Goal: Information Seeking & Learning: Find contact information

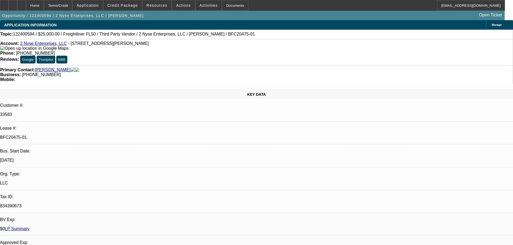
select select "0"
select select "6"
select select "0"
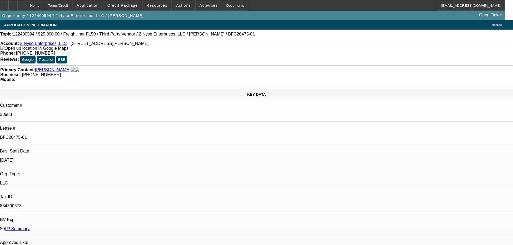
select select "0"
select select "6"
select select "0"
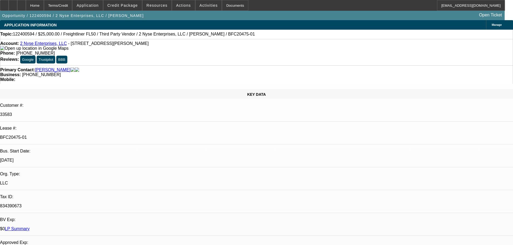
select select "0"
select select "6"
select select "0"
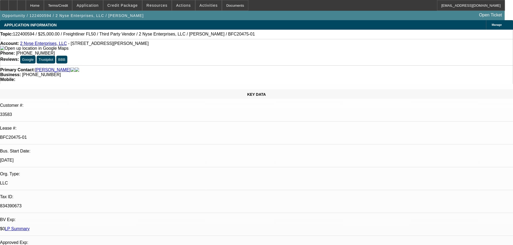
select select "6"
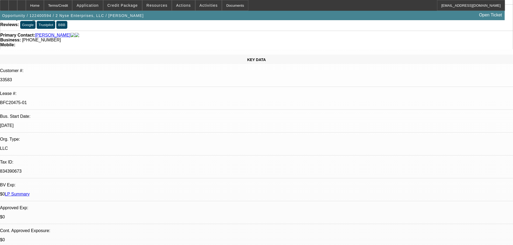
scroll to position [54, 0]
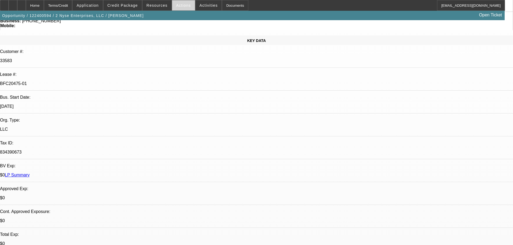
click at [179, 5] on span "Actions" at bounding box center [183, 5] width 15 height 4
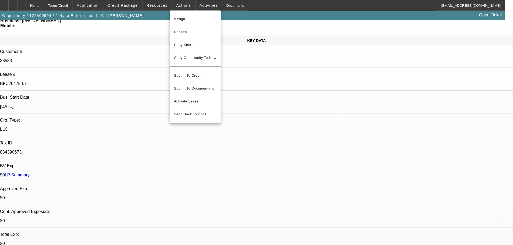
click at [183, 6] on div at bounding box center [256, 122] width 513 height 245
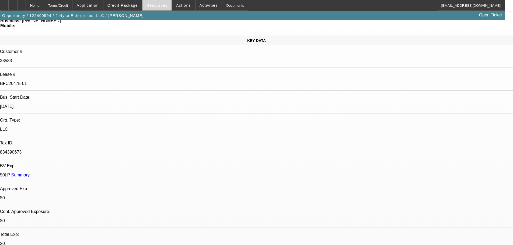
click at [166, 6] on span at bounding box center [156, 5] width 29 height 13
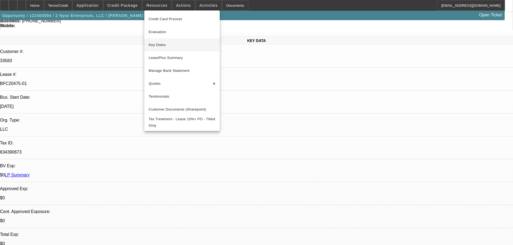
click at [165, 46] on span "Key Dates" at bounding box center [182, 45] width 67 height 6
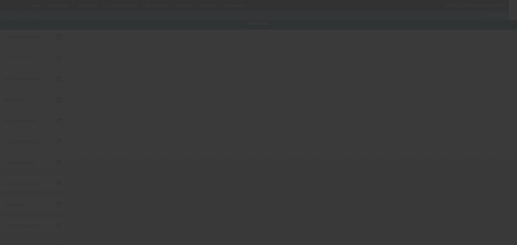
type input "12/27/2024"
type input "1/28/2025"
type input "2/4/2025"
type input "1/29/2025"
type input "2/4/2025"
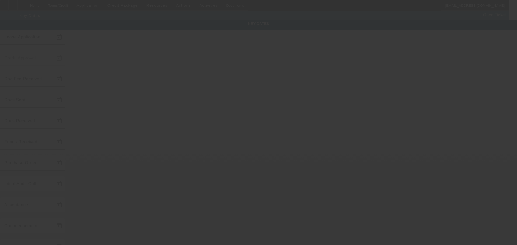
type input "2/4/2025"
type input "3/1/2025"
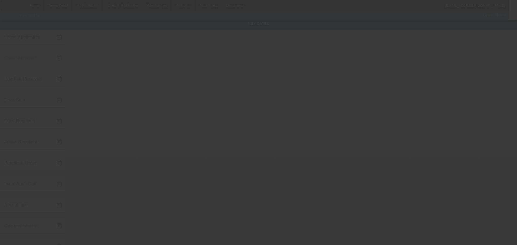
type input "2/18/2025"
type input "4/1/2025"
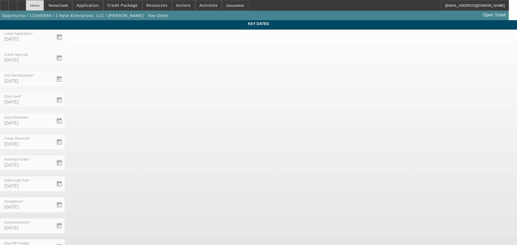
click at [44, 8] on div "Home" at bounding box center [35, 5] width 18 height 11
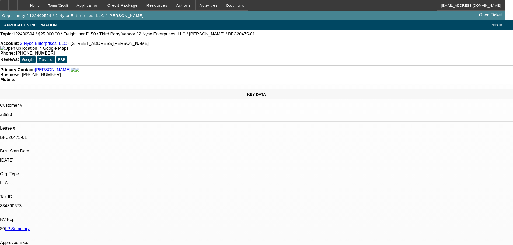
select select "0"
select select "6"
select select "0"
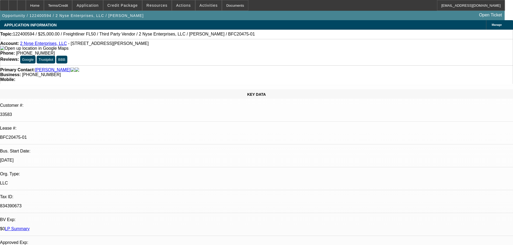
select select "0"
select select "6"
select select "0"
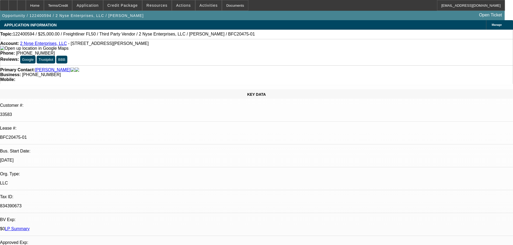
select select "0"
select select "6"
select select "0"
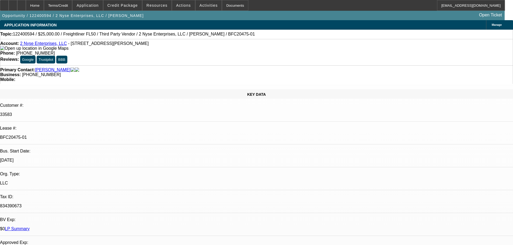
select select "6"
drag, startPoint x: 418, startPoint y: 114, endPoint x: 395, endPoint y: 116, distance: 23.5
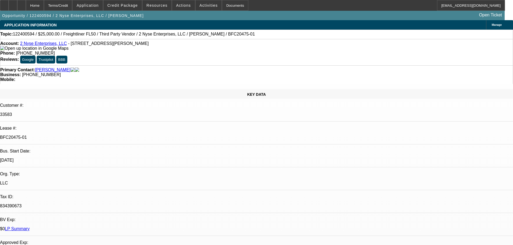
copy b "(864) 741-7842"
drag, startPoint x: 418, startPoint y: 113, endPoint x: 396, endPoint y: 116, distance: 22.5
copy b "(864) 741-7842"
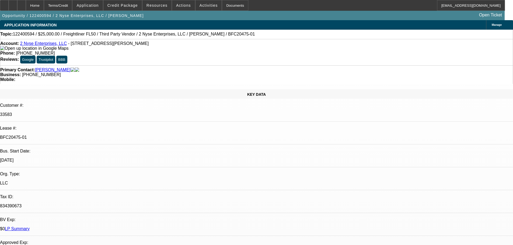
click at [42, 46] on link "2 Nyse Enterprises, LLC" at bounding box center [43, 43] width 47 height 5
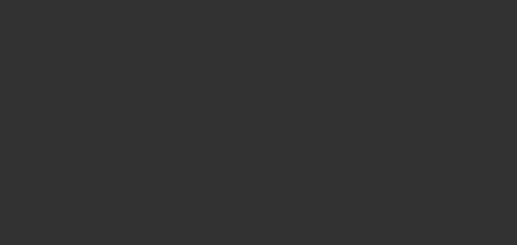
select select "0"
select select "2"
select select "0"
select select "6"
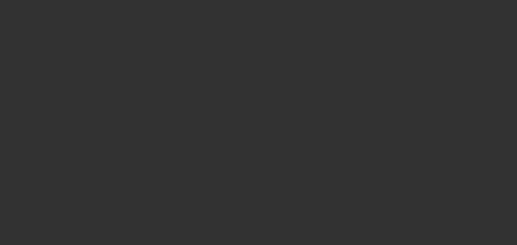
select select "0"
select select "2"
select select "0"
select select "6"
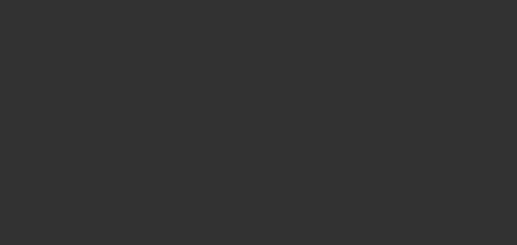
select select "0"
select select "2"
select select "0"
select select "6"
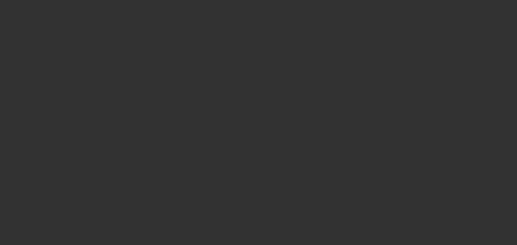
select select "0"
select select "2"
select select "0"
select select "6"
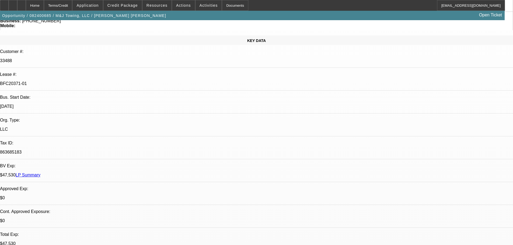
drag, startPoint x: 472, startPoint y: 175, endPoint x: 486, endPoint y: 175, distance: 13.2
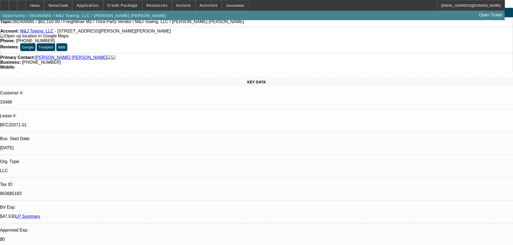
scroll to position [0, 0]
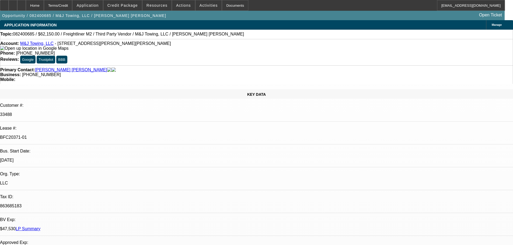
click at [43, 46] on link "M&J Towing, LLC" at bounding box center [36, 43] width 33 height 5
click at [26, 8] on div at bounding box center [21, 5] width 9 height 11
select select "0"
select select "2"
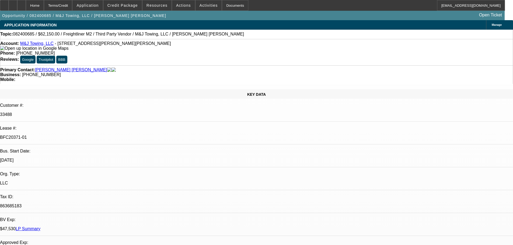
select select "0"
select select "6"
select select "0"
select select "2"
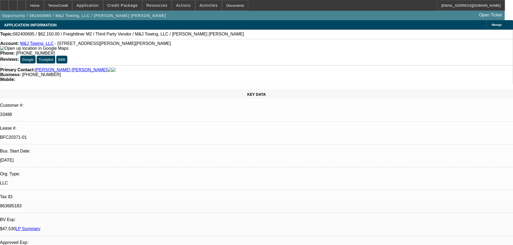
select select "0"
select select "6"
select select "0"
select select "2"
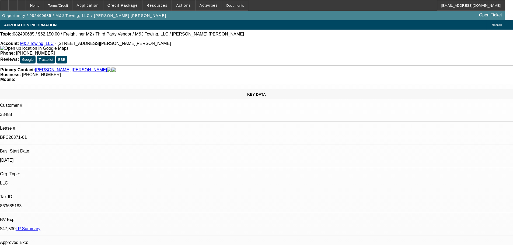
select select "0"
select select "6"
select select "0"
select select "2"
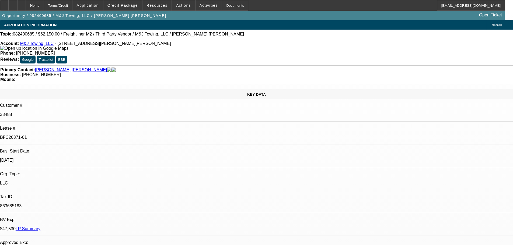
select select "0"
select select "6"
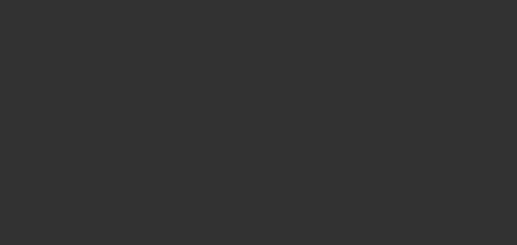
select select "0"
select select "2"
select select "0.1"
select select "4"
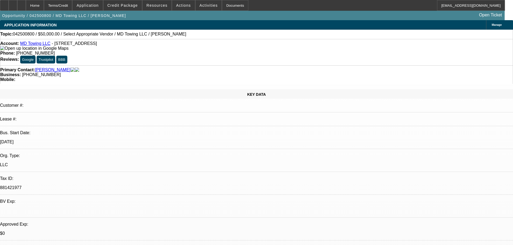
click at [124, 5] on span "Credit Package" at bounding box center [122, 5] width 30 height 4
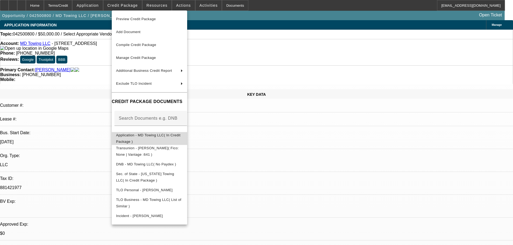
click at [162, 138] on span "Application - MD Towing LLC( In Credit Package )" at bounding box center [148, 138] width 64 height 11
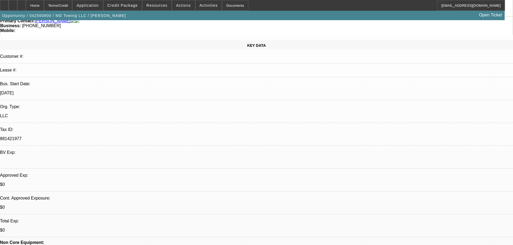
scroll to position [108, 0]
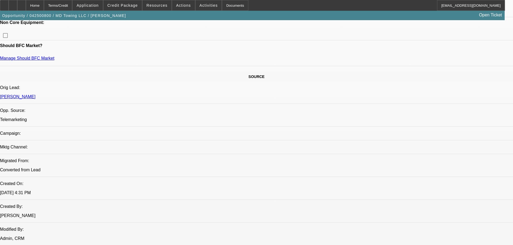
scroll to position [148, 0]
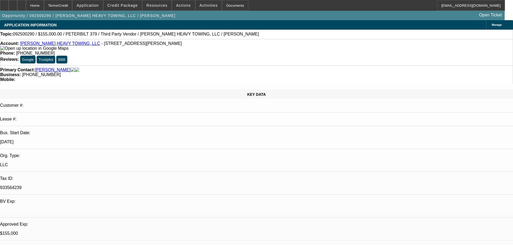
select select "0"
select select "2"
select select "0.1"
select select "4"
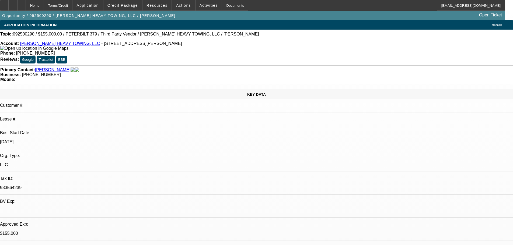
select select "0"
select select "6"
select select "0"
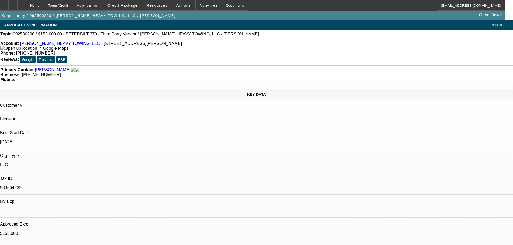
select select "2"
select select "0"
select select "6"
select select "0.1"
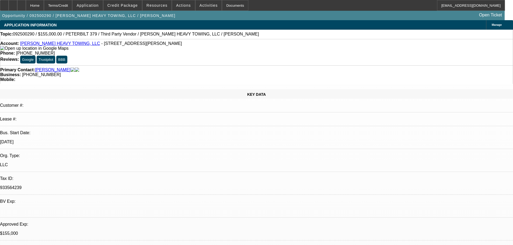
select select "2"
select select "0"
select select "6"
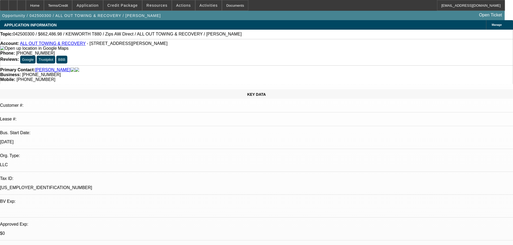
select select "0"
select select "2"
select select "0"
select select "6"
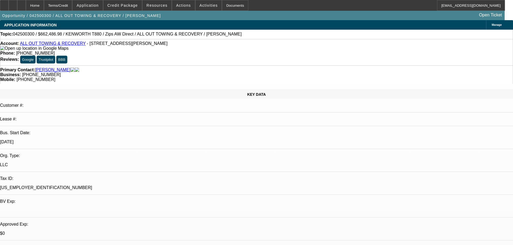
select select "0"
select select "6"
select select "0"
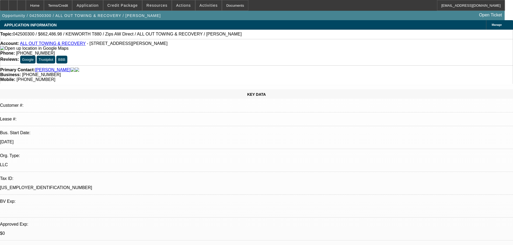
select select "0"
select select "3"
select select "0"
select select "6"
select select "0"
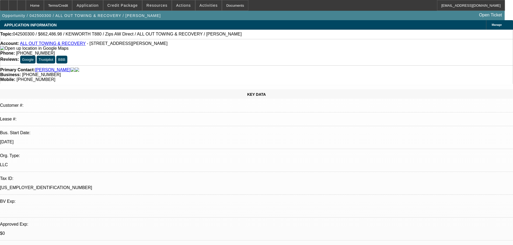
select select "0"
select select "2"
select select "0"
select select "6"
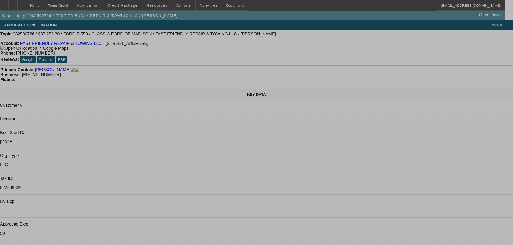
select select "0.1"
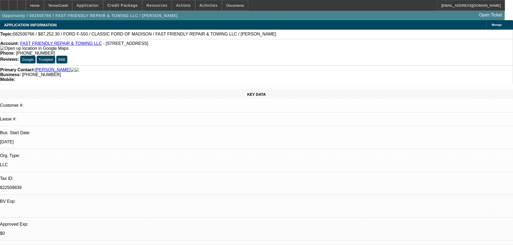
select select "2"
select select "0"
select select "6"
select select "0.1"
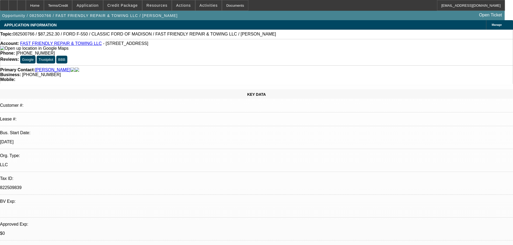
select select "2"
select select "0"
select select "6"
select select "0.1"
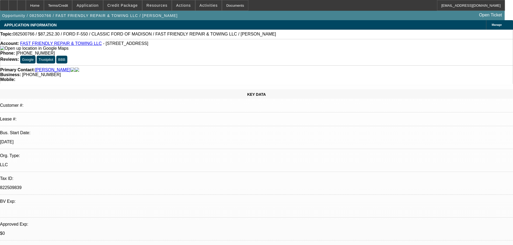
select select "2"
select select "0"
select select "6"
select select "0"
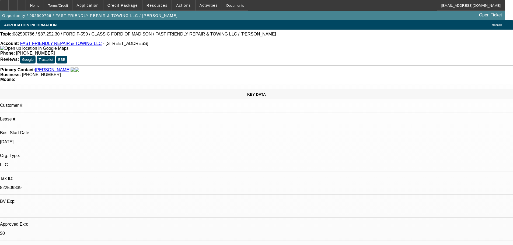
select select "0"
select select "3"
select select "0"
select select "6"
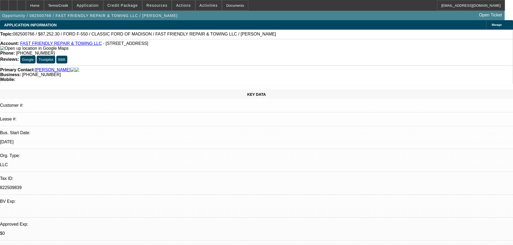
click at [132, 6] on span "Credit Package" at bounding box center [122, 5] width 30 height 4
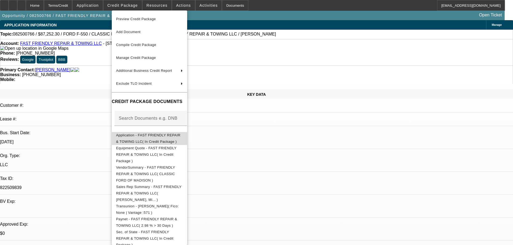
click at [165, 139] on span "Application - FAST FRIENDLY REPAIR & TOWING LLC( In Credit Package )" at bounding box center [149, 138] width 67 height 13
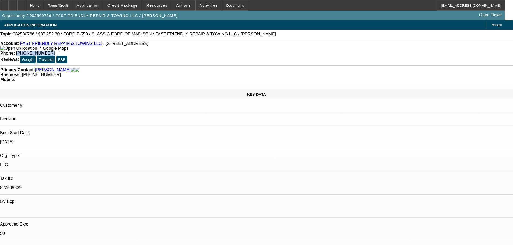
drag, startPoint x: 211, startPoint y: 44, endPoint x: 188, endPoint y: 45, distance: 23.4
click at [55, 51] on span "(440) 477-3206" at bounding box center [35, 53] width 39 height 5
copy span "(440) 477-3206"
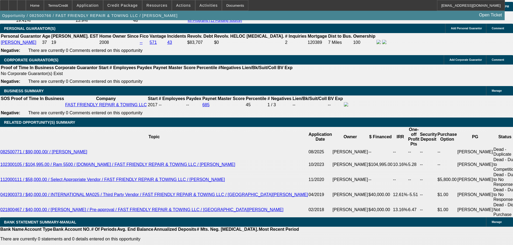
scroll to position [808, 0]
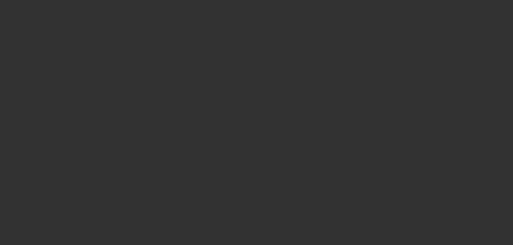
select select "0"
select select "2"
select select "0.1"
select select "4"
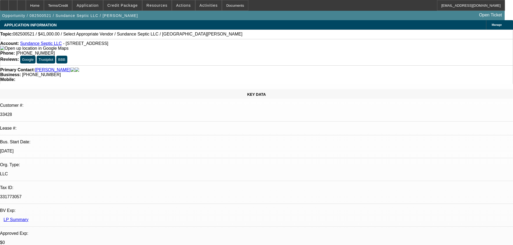
click at [131, 6] on span "Credit Package" at bounding box center [122, 5] width 30 height 4
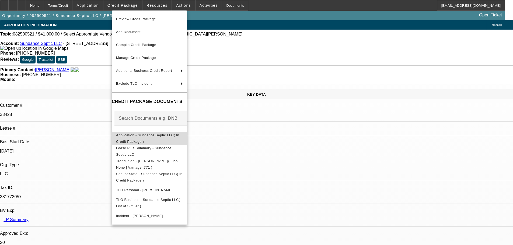
click at [166, 137] on span "Application - Sundance Septic LLC( In Credit Package )" at bounding box center [147, 138] width 63 height 11
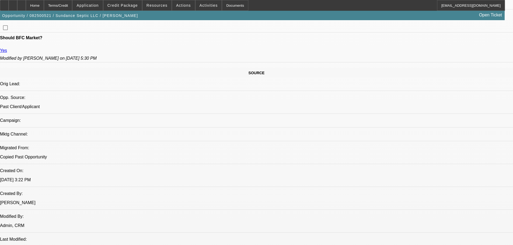
scroll to position [323, 0]
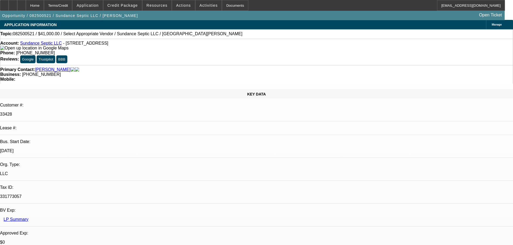
scroll to position [0, 0]
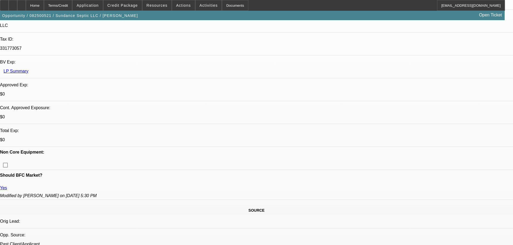
scroll to position [162, 0]
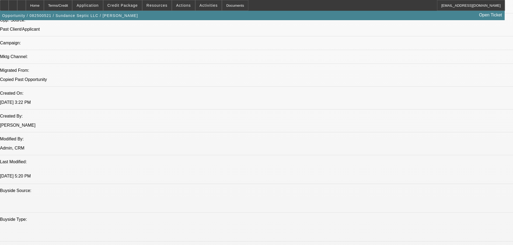
scroll to position [377, 0]
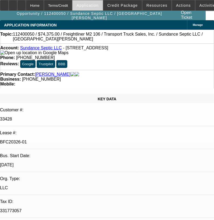
select select "0"
select select "2"
select select "0"
select select "6"
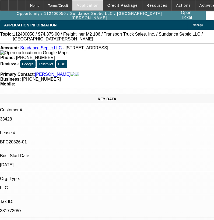
select select "0.15"
select select "2"
select select "0"
select select "6"
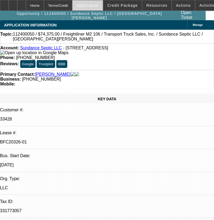
select select "0.15"
select select "2"
select select "0"
select select "6"
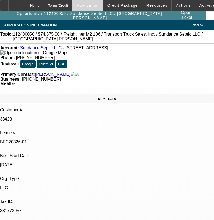
select select "0.15"
select select "2"
select select "0"
select select "6"
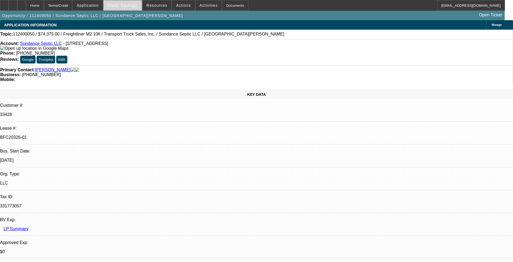
click at [137, 5] on span "Credit Package" at bounding box center [122, 5] width 30 height 4
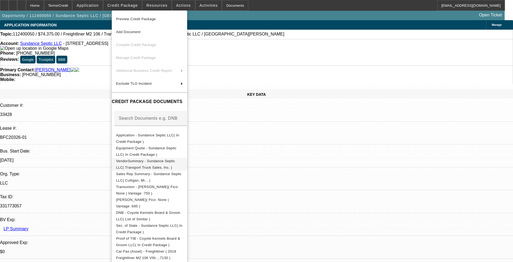
scroll to position [157, 0]
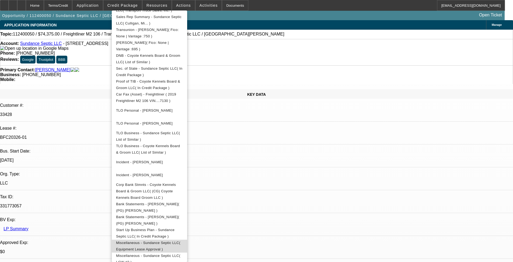
click at [187, 224] on button "Miscellaneous - Sundance Septic LLC( Equipment Lease Approval )" at bounding box center [149, 246] width 75 height 13
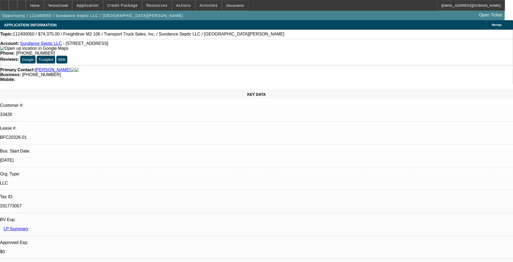
drag, startPoint x: 420, startPoint y: 151, endPoint x: 396, endPoint y: 153, distance: 23.8
copy b "(307) 670-0648"
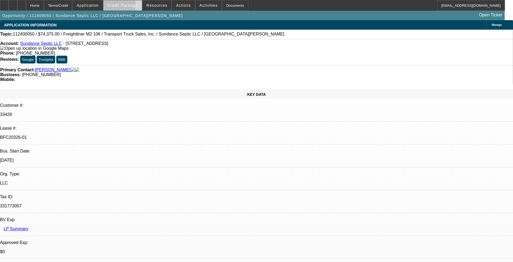
click at [124, 5] on span "Credit Package" at bounding box center [122, 5] width 30 height 4
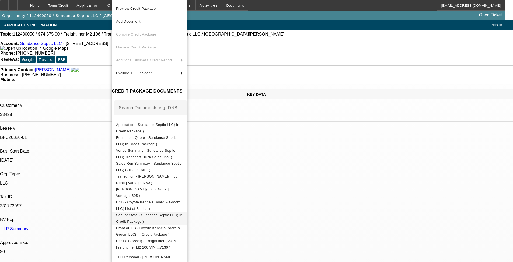
click at [163, 218] on span "Sec. of State - Sundance Septic LLC( In Credit Package )" at bounding box center [149, 218] width 66 height 11
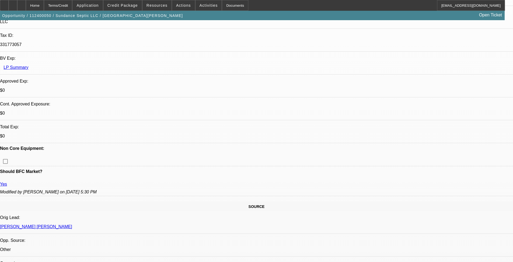
scroll to position [108, 0]
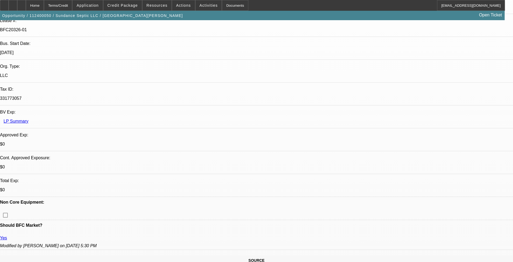
drag, startPoint x: 90, startPoint y: 150, endPoint x: 103, endPoint y: 151, distance: 13.0
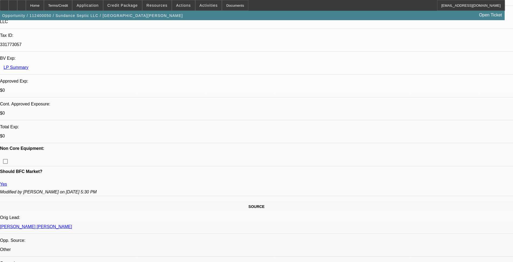
scroll to position [0, 0]
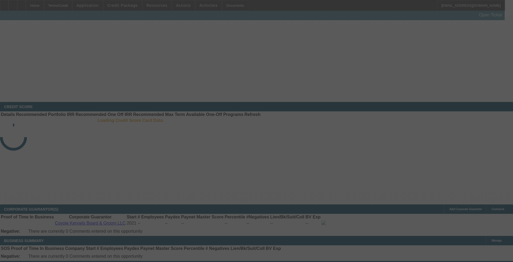
scroll to position [54, 0]
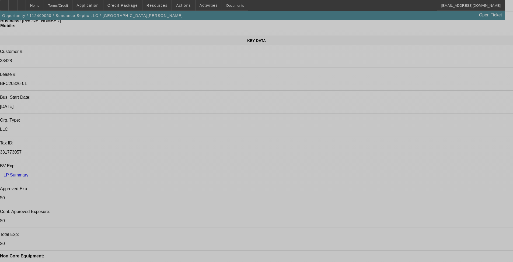
select select "0"
select select "2"
select select "0"
select select "6"
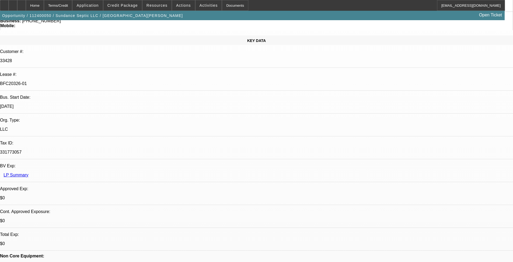
select select "0.15"
select select "2"
select select "0"
select select "6"
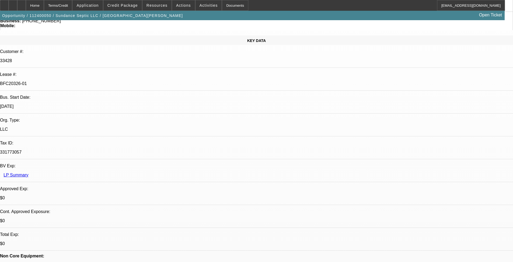
select select "0.15"
select select "2"
select select "0"
select select "6"
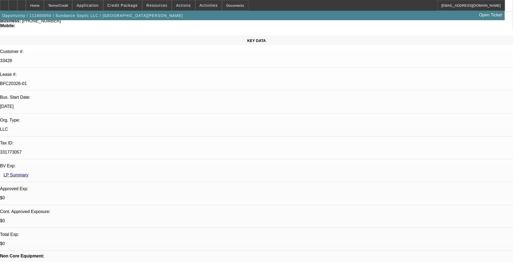
select select "0.15"
select select "2"
select select "0"
select select "6"
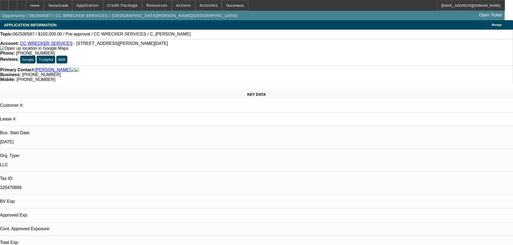
select select "0"
select select "2"
select select "0.1"
select select "4"
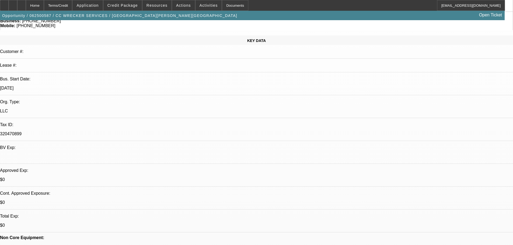
scroll to position [54, 0]
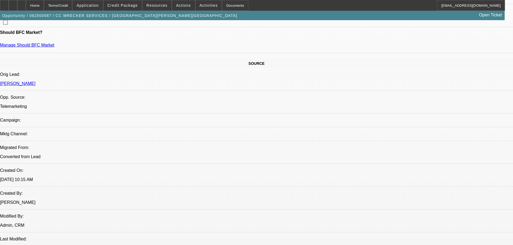
scroll to position [269, 0]
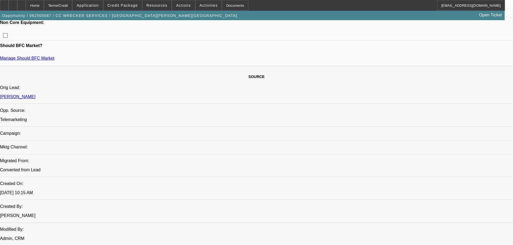
drag, startPoint x: 89, startPoint y: 140, endPoint x: 61, endPoint y: 139, distance: 28.3
drag, startPoint x: 62, startPoint y: 139, endPoint x: 103, endPoint y: 140, distance: 40.7
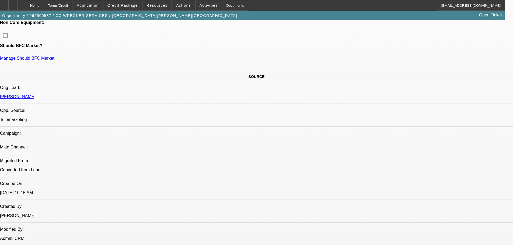
drag, startPoint x: 90, startPoint y: 140, endPoint x: 62, endPoint y: 140, distance: 28.3
drag, startPoint x: 92, startPoint y: 139, endPoint x: 62, endPoint y: 141, distance: 29.4
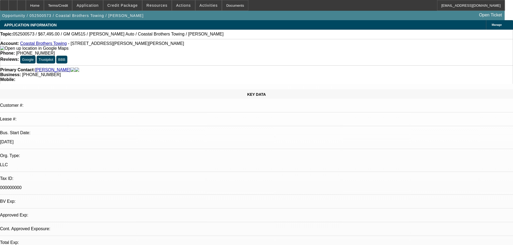
select select "0"
select select "2"
select select "0"
select select "6"
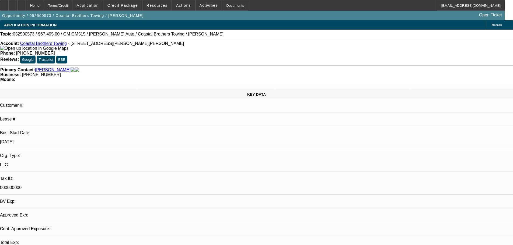
select select "0.1"
select select "2"
select select "0"
select select "6"
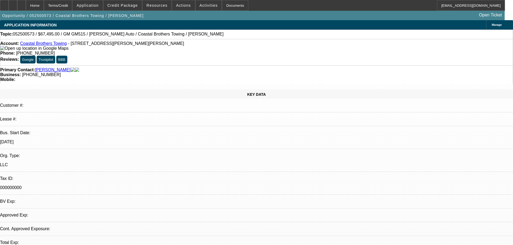
select select "0.1"
select select "2"
select select "0"
select select "6"
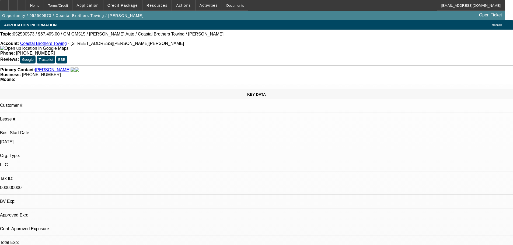
select select "0.1"
select select "2"
select select "0"
select select "6"
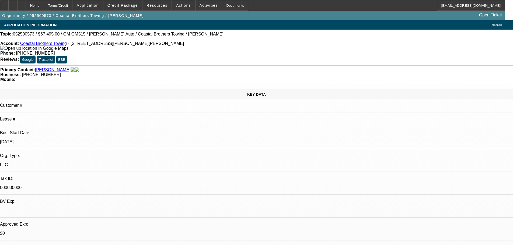
scroll to position [54, 0]
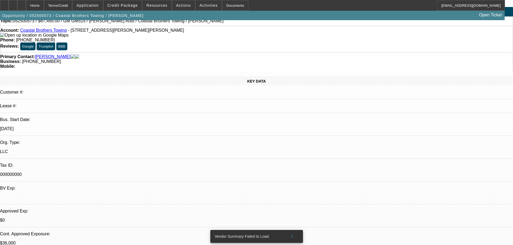
scroll to position [0, 0]
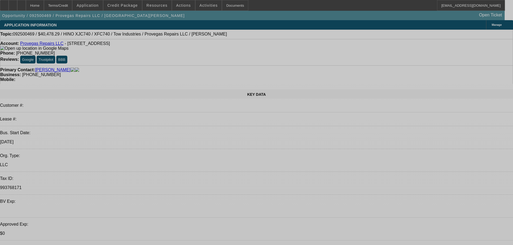
select select "0"
select select "2"
select select "0.1"
select select "4"
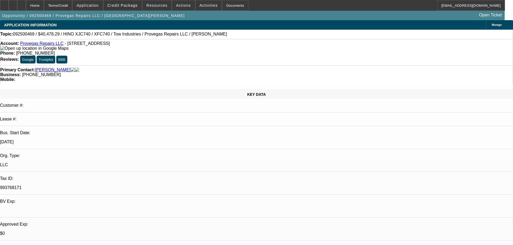
drag, startPoint x: 398, startPoint y: 95, endPoint x: 420, endPoint y: 95, distance: 21.5
copy b "[PHONE_NUMBER]"
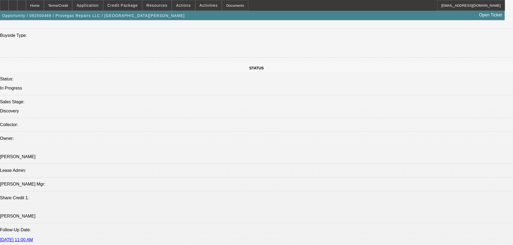
scroll to position [539, 0]
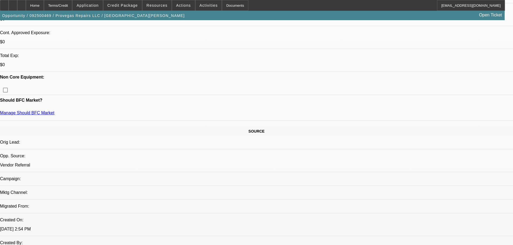
scroll to position [215, 0]
click at [130, 2] on span at bounding box center [122, 5] width 39 height 13
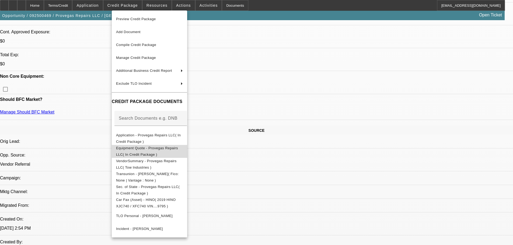
click at [177, 145] on button "Equipment Quote - Provegas Repairs LLC( In Credit Package )" at bounding box center [149, 151] width 75 height 13
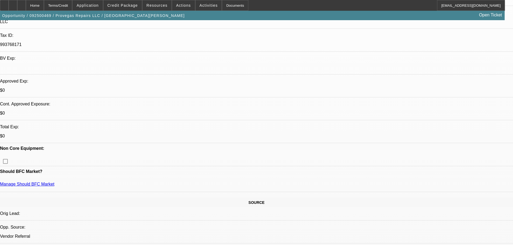
scroll to position [162, 0]
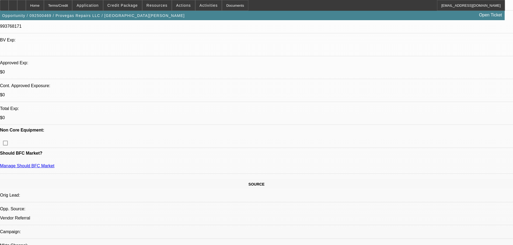
drag, startPoint x: 229, startPoint y: 106, endPoint x: 185, endPoint y: 106, distance: 43.9
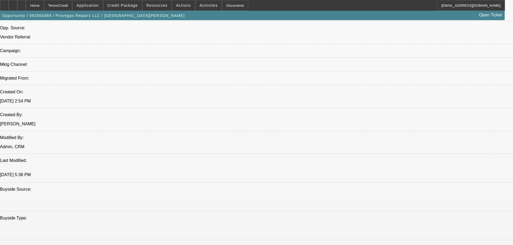
scroll to position [323, 0]
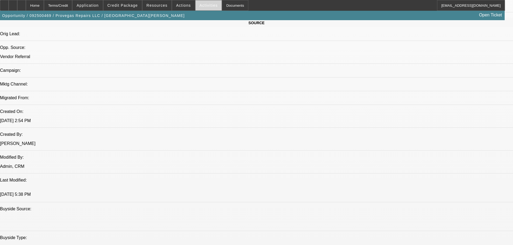
click at [203, 3] on span at bounding box center [209, 5] width 26 height 13
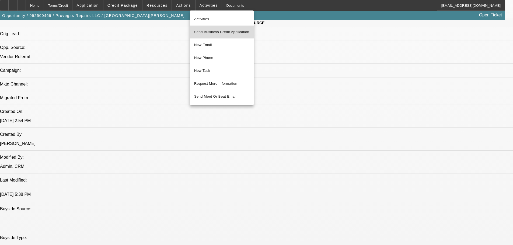
click at [216, 30] on span "Send Business Credit Application" at bounding box center [221, 32] width 55 height 6
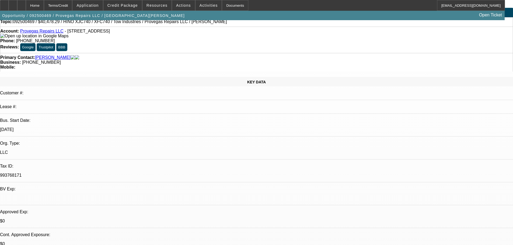
scroll to position [0, 0]
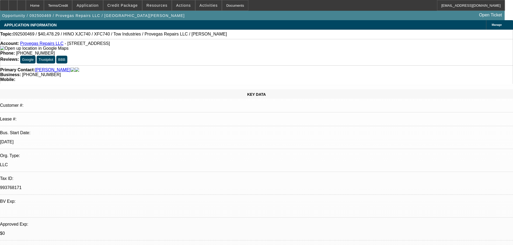
click at [43, 68] on link "Kartashov, Mikhail" at bounding box center [53, 70] width 36 height 5
click at [206, 7] on span "Activities" at bounding box center [209, 5] width 18 height 4
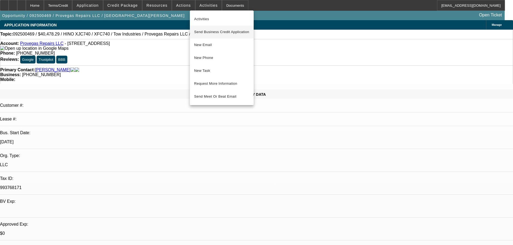
click at [222, 34] on span "Send Business Credit Application" at bounding box center [221, 32] width 55 height 6
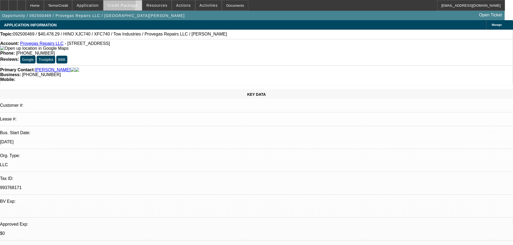
click at [122, 5] on span "Credit Package" at bounding box center [122, 5] width 30 height 4
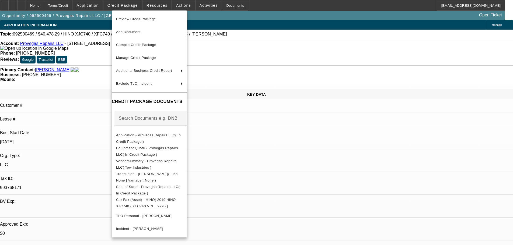
click at [336, 28] on div at bounding box center [256, 122] width 513 height 245
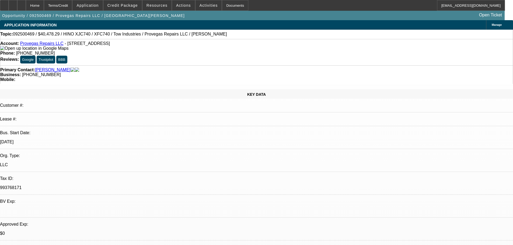
click at [492, 26] on span "Manage" at bounding box center [497, 24] width 10 height 3
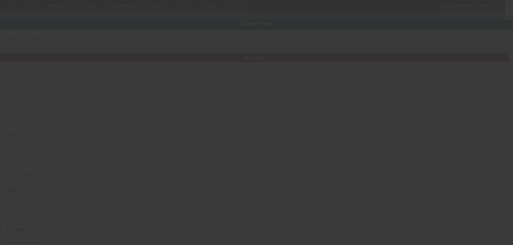
type input "Provegas Repairs LLC"
type input "5155 Blue Diamond Rd"
type input "89139"
type input "Las Vegas"
type input "(702) 280-5181"
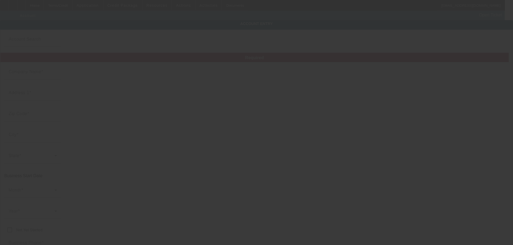
type input "993768171"
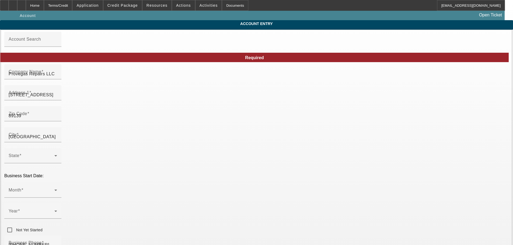
type input "9/22/2025"
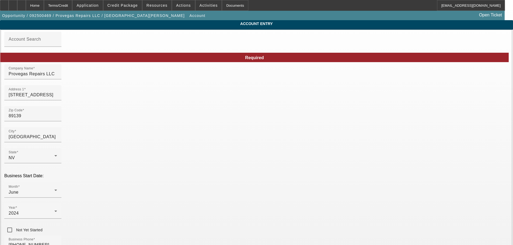
scroll to position [54, 0]
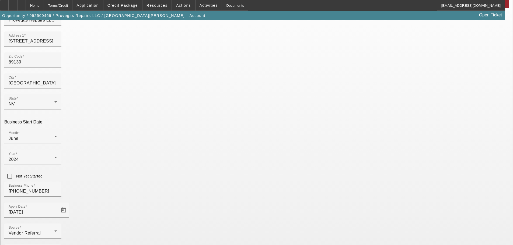
drag, startPoint x: 365, startPoint y: 158, endPoint x: 317, endPoint y: 158, distance: 48.5
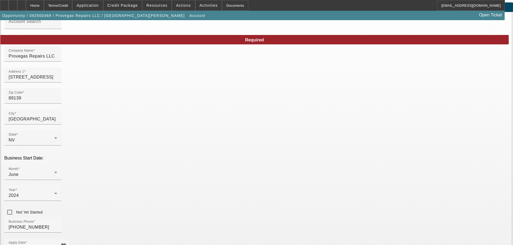
scroll to position [0, 0]
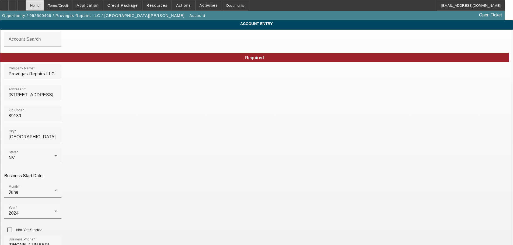
click at [44, 7] on div "Home" at bounding box center [35, 5] width 18 height 11
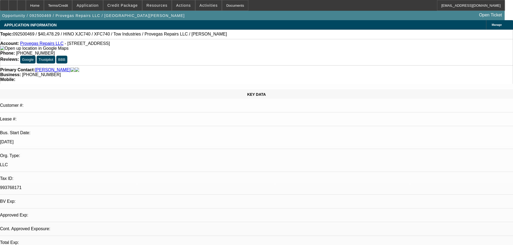
select select "0"
select select "2"
select select "0.1"
select select "4"
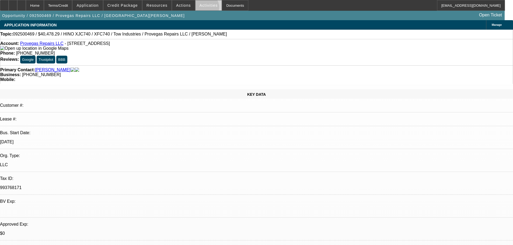
click at [199, 9] on span at bounding box center [209, 5] width 26 height 13
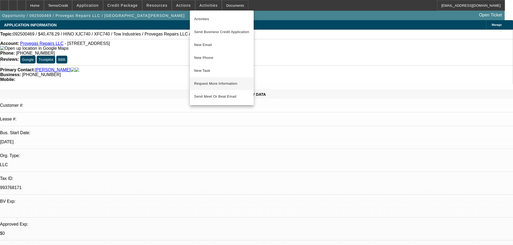
click at [227, 82] on span "Request More Information" at bounding box center [221, 84] width 55 height 6
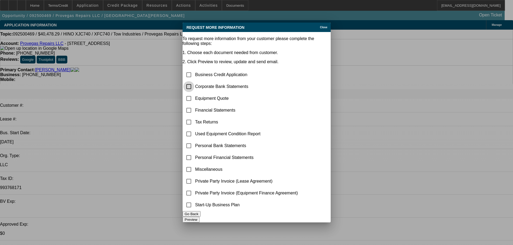
click at [193, 81] on input "checkbox" at bounding box center [188, 86] width 11 height 11
checkbox input "true"
click at [194, 69] on input "checkbox" at bounding box center [188, 74] width 11 height 11
checkbox input "false"
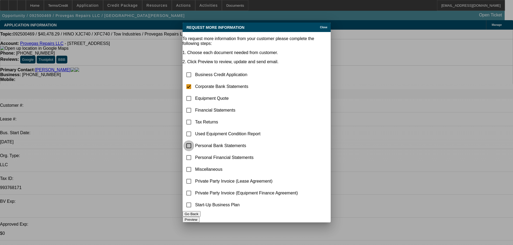
click at [194, 141] on input "checkbox" at bounding box center [188, 146] width 11 height 11
checkbox input "true"
click at [194, 164] on input "checkbox" at bounding box center [188, 169] width 11 height 11
checkbox input "true"
click at [200, 217] on button "Preview" at bounding box center [191, 220] width 17 height 6
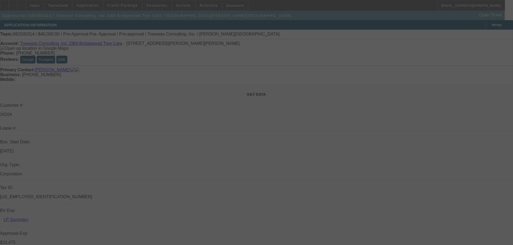
select select "0"
select select "3"
select select "0"
select select "6"
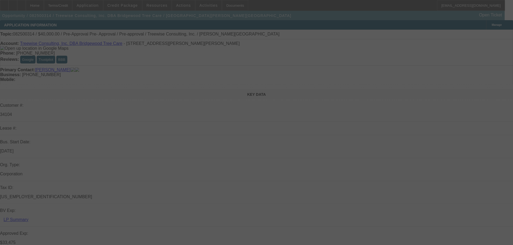
select select "0"
select select "3"
select select "0"
select select "6"
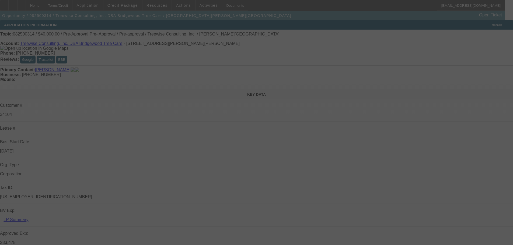
select select "0"
select select "3"
select select "0"
select select "6"
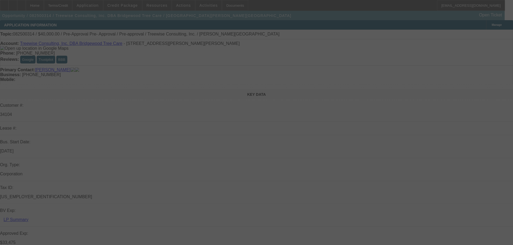
select select "0"
select select "3"
select select "0"
select select "6"
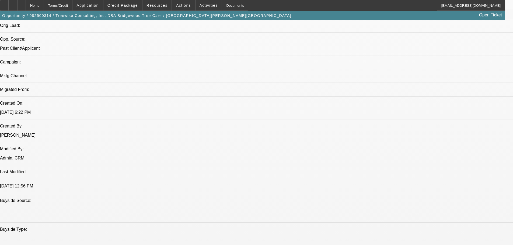
scroll to position [323, 0]
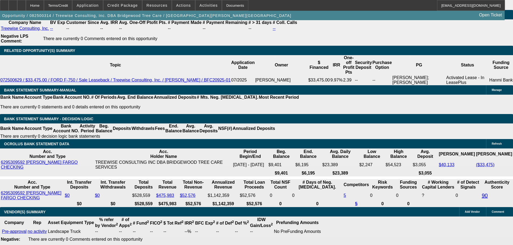
scroll to position [854, 0]
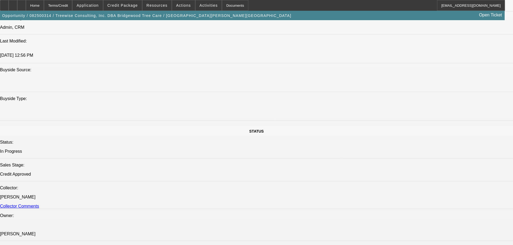
scroll to position [370, 0]
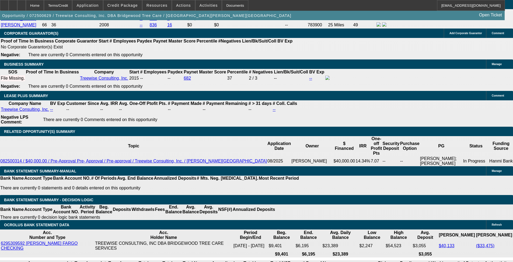
select select "0"
select select "2"
select select "0"
select select "6"
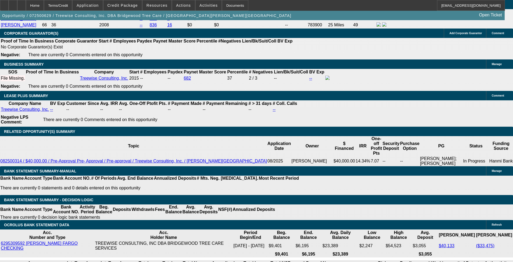
select select "0"
select select "2"
select select "0"
select select "6"
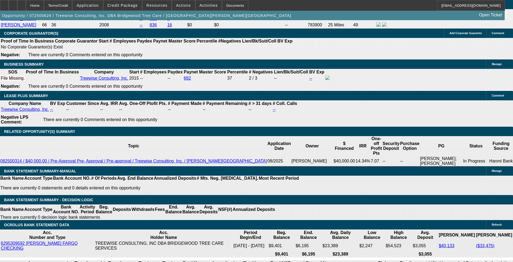
select select "0"
select select "2"
select select "0"
select select "6"
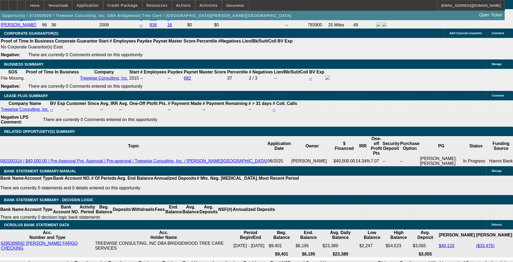
select select "0"
select select "6"
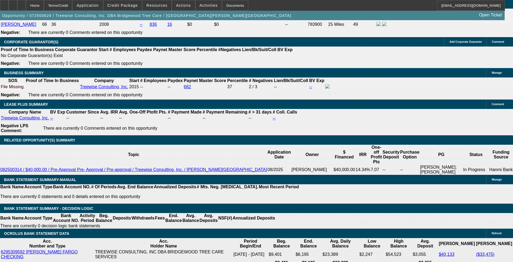
scroll to position [916, 0]
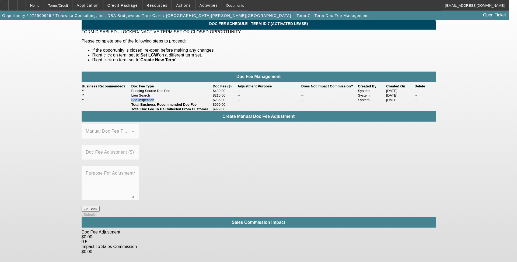
drag, startPoint x: 133, startPoint y: 110, endPoint x: 165, endPoint y: 111, distance: 32.1
click at [165, 102] on td "Site Inspection" at bounding box center [171, 100] width 81 height 5
drag, startPoint x: 152, startPoint y: 101, endPoint x: 130, endPoint y: 100, distance: 21.6
click at [130, 98] on tr "Y Lien Search $215.00 -- -- System [DATE] --" at bounding box center [259, 95] width 354 height 5
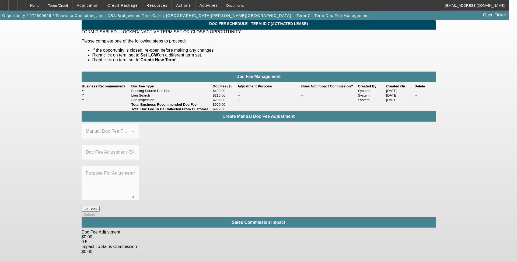
click at [136, 93] on td "Funding Source Doc Fee" at bounding box center [171, 91] width 81 height 5
click at [120, 8] on span at bounding box center [122, 5] width 39 height 13
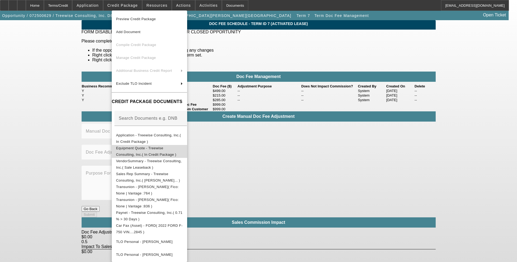
click at [171, 147] on span "Equipment Quote - Treewise Consulting, Inc.( In Credit Package )" at bounding box center [149, 151] width 67 height 13
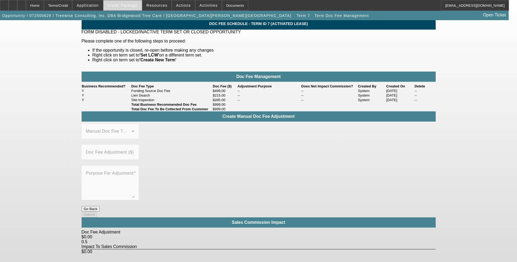
click at [130, 7] on button "Credit Package" at bounding box center [122, 5] width 39 height 10
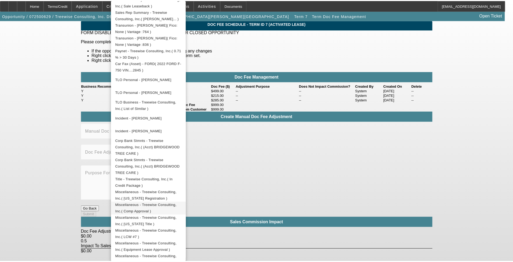
scroll to position [157, 0]
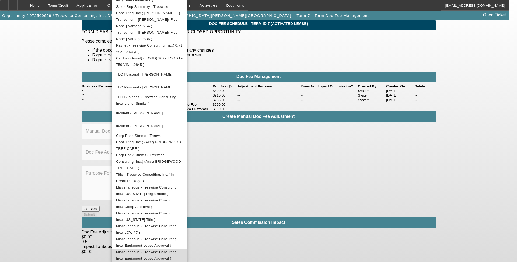
click at [178, 224] on span "Miscellaneous - Treewise Consulting, Inc.( Equipment Lease Approval )" at bounding box center [147, 255] width 62 height 11
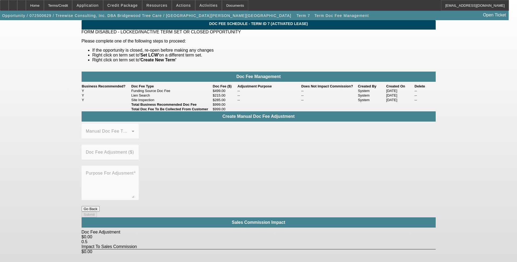
drag, startPoint x: 214, startPoint y: 94, endPoint x: 226, endPoint y: 94, distance: 11.6
click at [218, 93] on td "$499.00" at bounding box center [224, 91] width 25 height 5
drag, startPoint x: 215, startPoint y: 101, endPoint x: 223, endPoint y: 103, distance: 8.6
click at [218, 98] on td "$215.00" at bounding box center [224, 95] width 25 height 5
drag, startPoint x: 214, startPoint y: 109, endPoint x: 223, endPoint y: 109, distance: 8.6
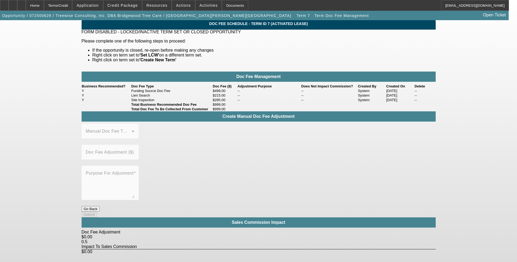
click at [218, 102] on td "$285.00" at bounding box center [224, 100] width 25 height 5
drag, startPoint x: 215, startPoint y: 117, endPoint x: 222, endPoint y: 117, distance: 6.2
click at [218, 107] on td "$999.00" at bounding box center [224, 104] width 25 height 5
click at [44, 2] on div "Home" at bounding box center [35, 5] width 18 height 11
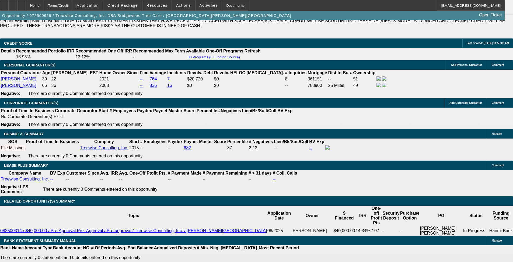
scroll to position [803, 0]
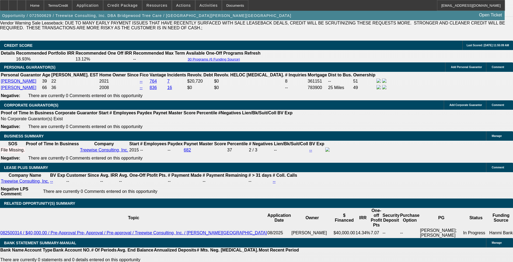
select select "0"
select select "2"
select select "0"
select select "6"
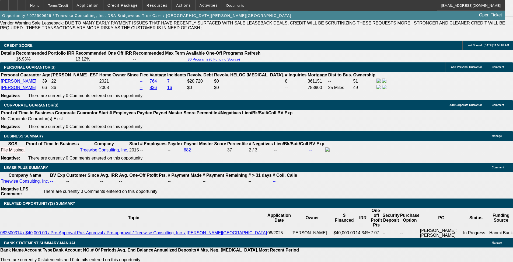
select select "0"
select select "2"
select select "0"
select select "6"
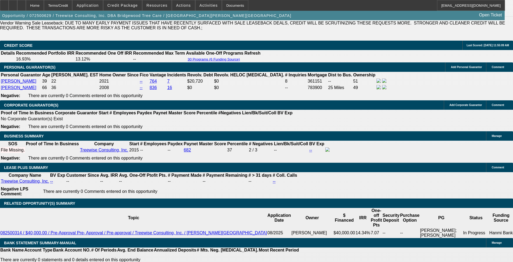
select select "0"
select select "2"
select select "0"
select select "6"
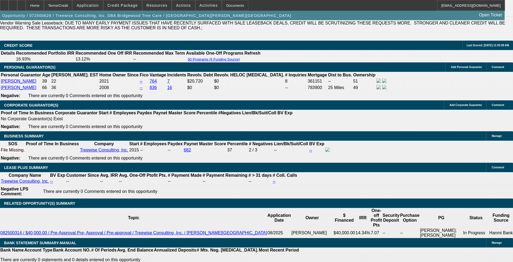
select select "0"
select select "6"
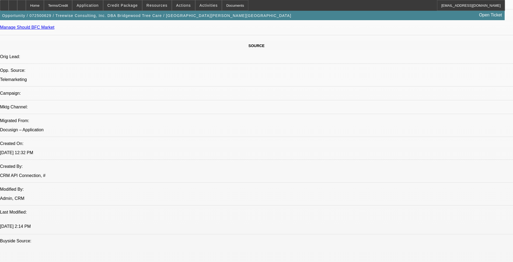
scroll to position [372, 0]
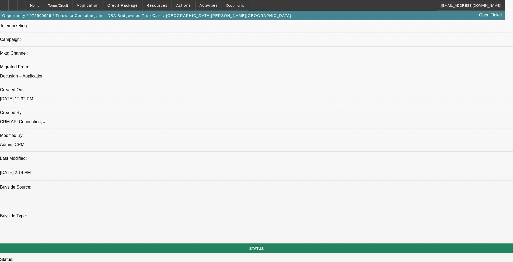
drag, startPoint x: 124, startPoint y: 184, endPoint x: 65, endPoint y: 180, distance: 60.0
drag, startPoint x: 64, startPoint y: 178, endPoint x: 126, endPoint y: 183, distance: 62.7
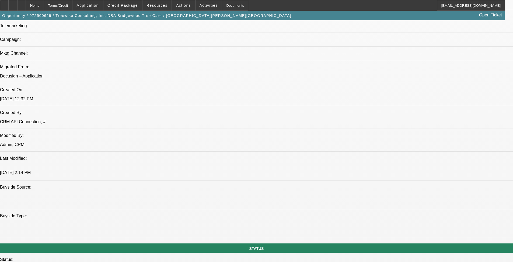
drag, startPoint x: 124, startPoint y: 184, endPoint x: 62, endPoint y: 180, distance: 61.8
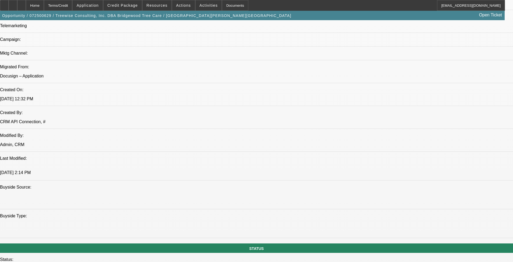
drag, startPoint x: 63, startPoint y: 178, endPoint x: 115, endPoint y: 184, distance: 51.8
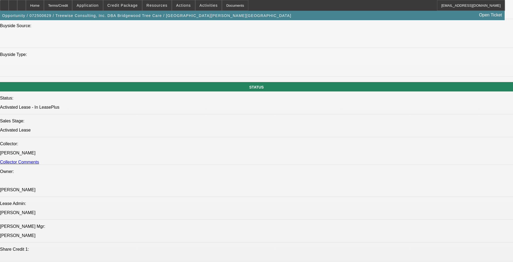
scroll to position [480, 0]
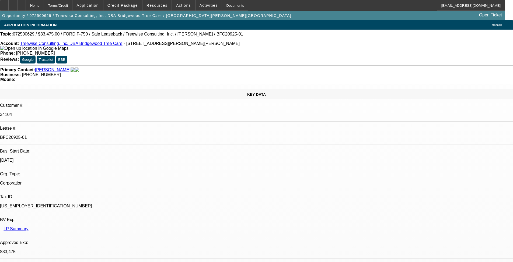
select select "0"
select select "2"
select select "0"
select select "6"
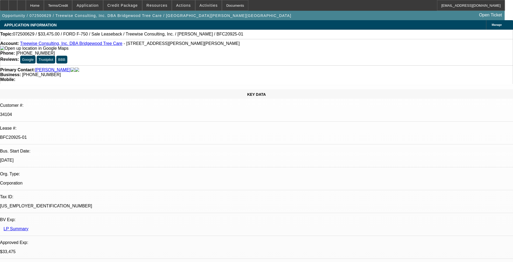
select select "0"
select select "2"
select select "0"
select select "6"
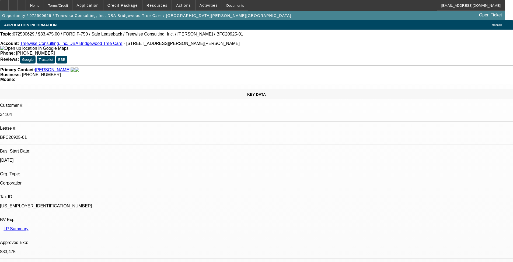
select select "0"
select select "2"
select select "0"
select select "6"
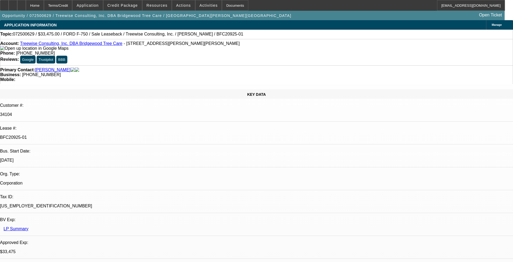
select select "0"
select select "6"
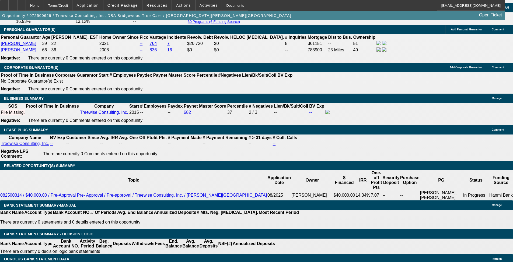
scroll to position [862, 0]
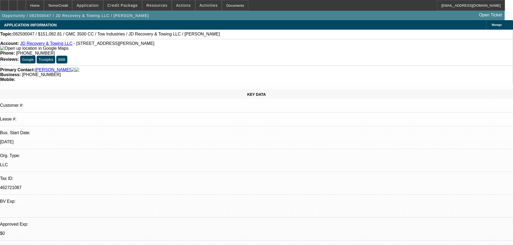
select select "0"
select select "0.1"
select select "4"
select select "0"
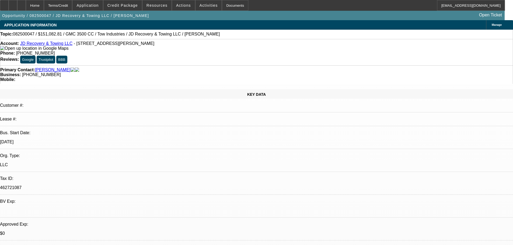
select select "0"
select select "0.1"
select select "4"
select select "0"
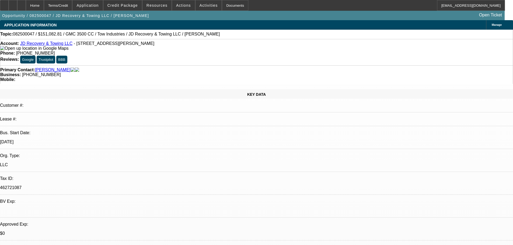
select select "0.1"
select select "4"
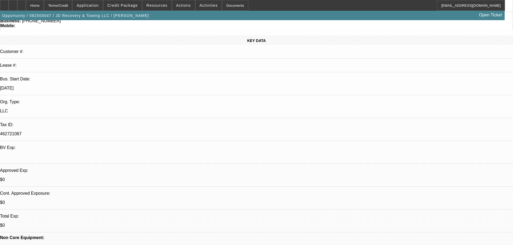
click at [129, 5] on span "Credit Package" at bounding box center [122, 5] width 30 height 4
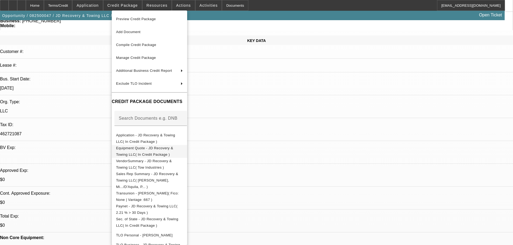
click at [173, 151] on span "Equipment Quote - JD Recovery & Towing LLC( In Credit Package )" at bounding box center [144, 151] width 57 height 11
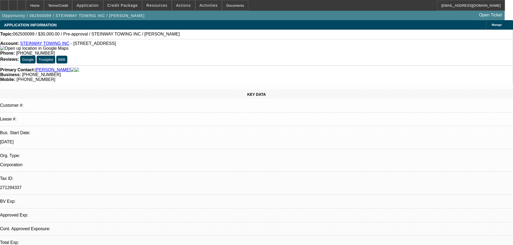
select select "0"
select select "2"
select select "0.1"
select select "4"
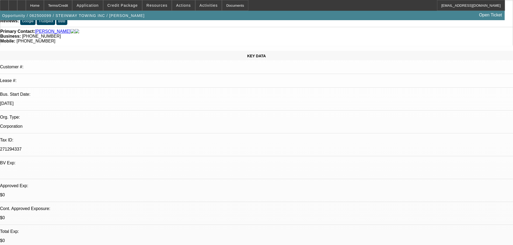
scroll to position [54, 0]
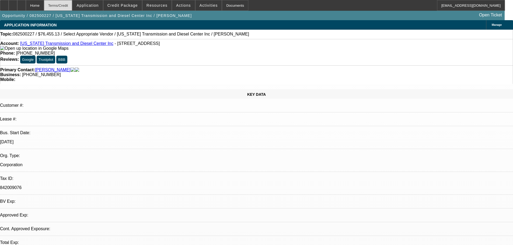
select select "0"
select select "2"
select select "0.1"
select select "4"
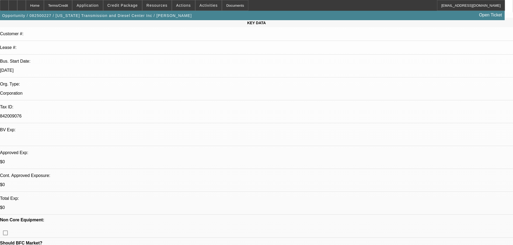
scroll to position [54, 0]
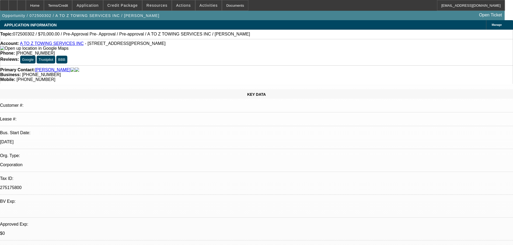
select select "0"
select select "2"
select select "0"
select select "6"
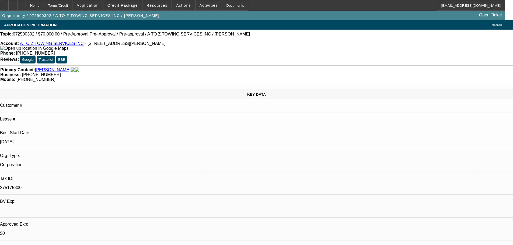
select select "0"
select select "2"
select select "0"
select select "6"
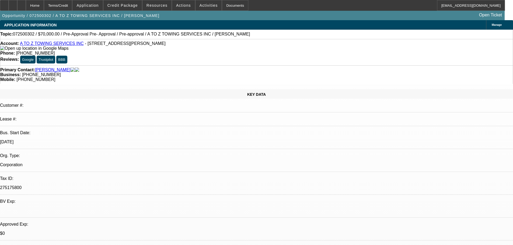
select select "0.1"
select select "2"
select select "0"
select select "6"
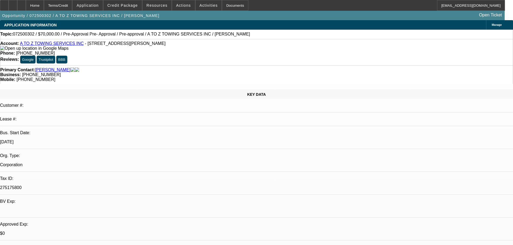
select select "0"
select select "2"
select select "0"
select select "6"
